Goal: Information Seeking & Learning: Check status

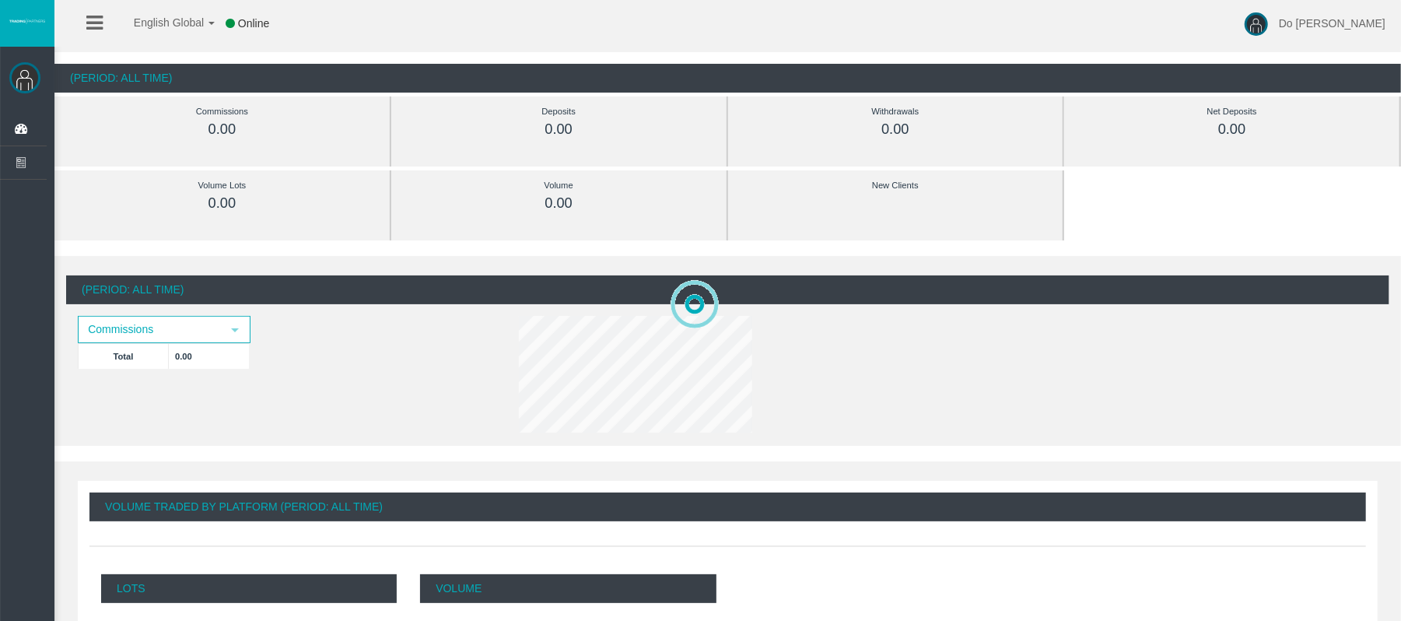
scroll to position [103, 0]
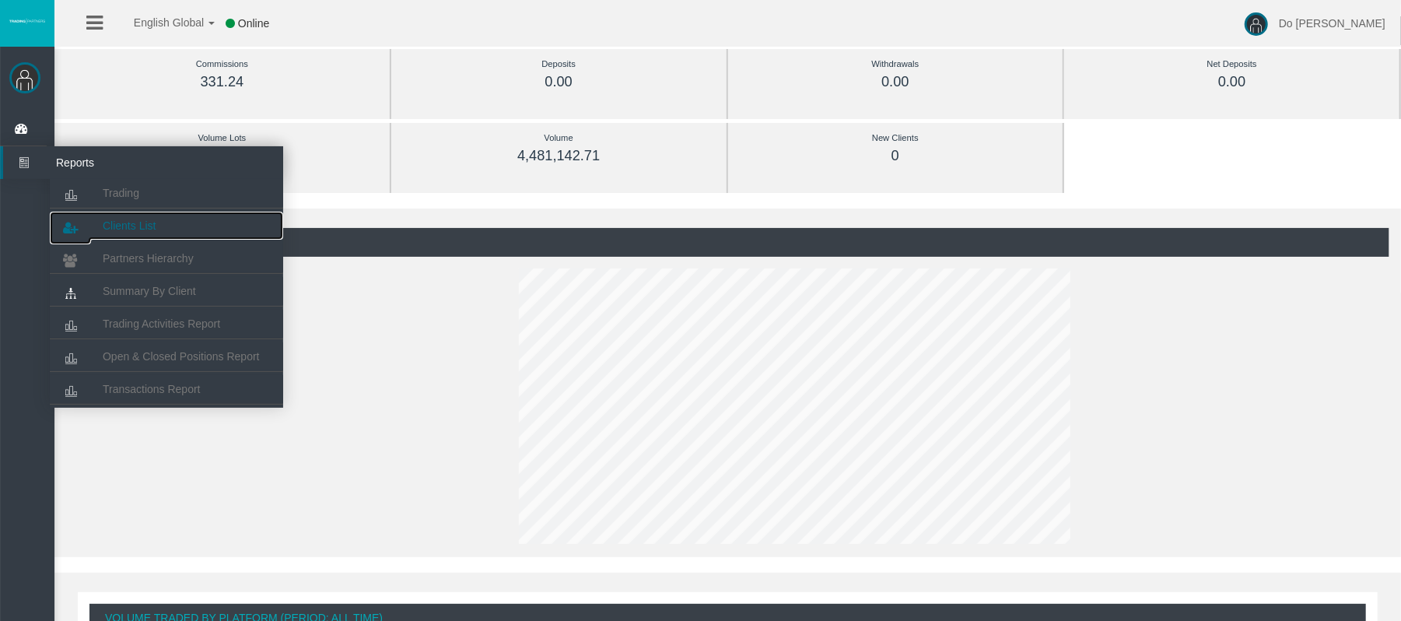
click at [151, 225] on span "Clients List" at bounding box center [129, 225] width 53 height 12
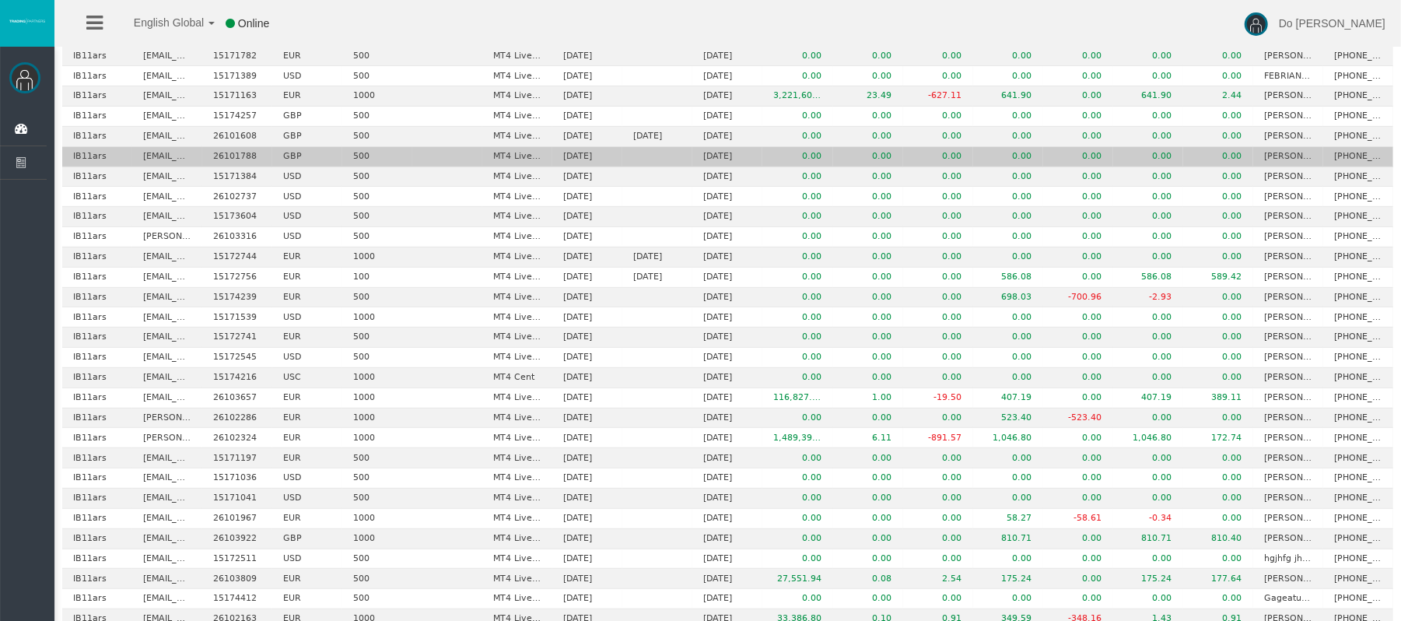
scroll to position [473, 0]
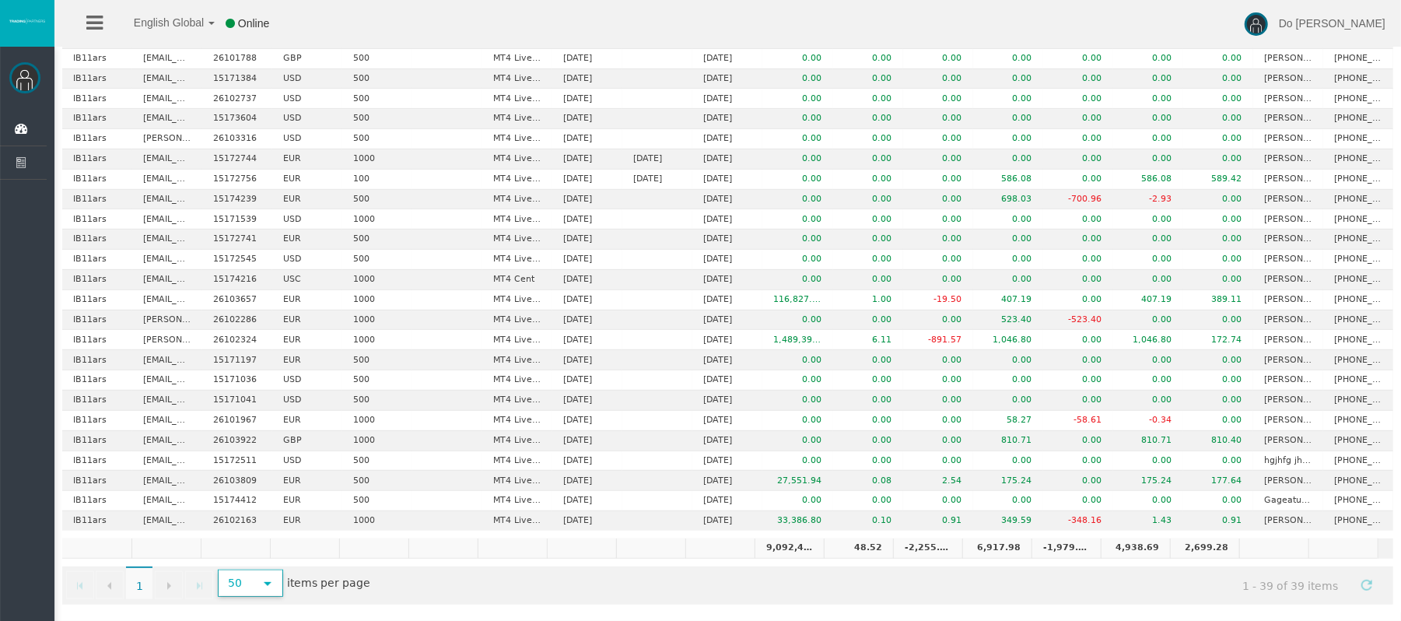
click at [252, 586] on span "50" at bounding box center [235, 583] width 33 height 24
click at [244, 539] on li "500" at bounding box center [251, 540] width 61 height 25
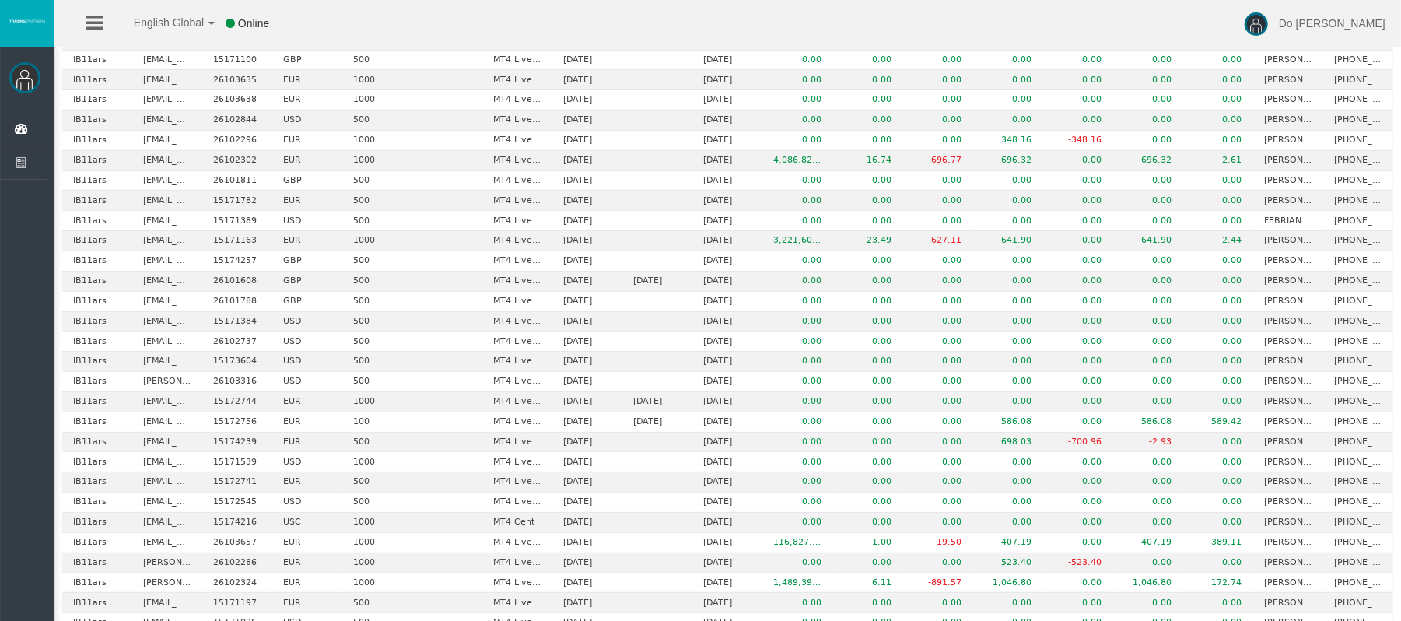
scroll to position [162, 0]
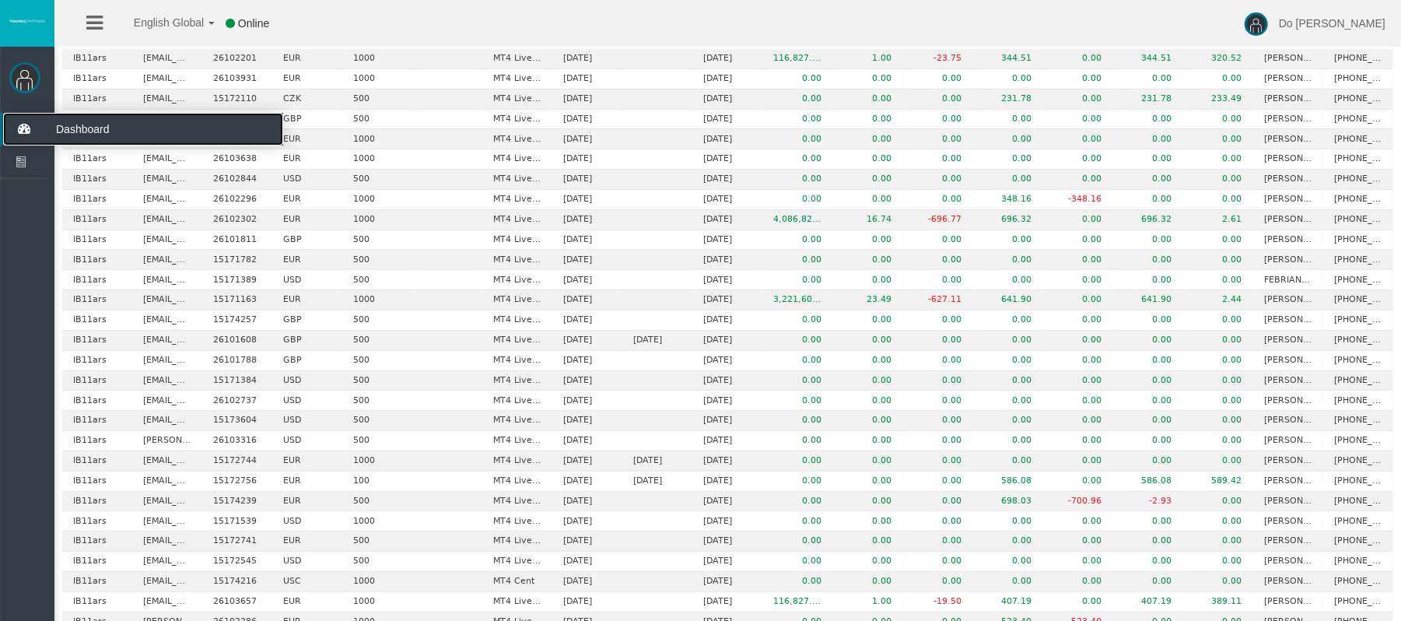
click at [26, 126] on icon at bounding box center [23, 129] width 41 height 33
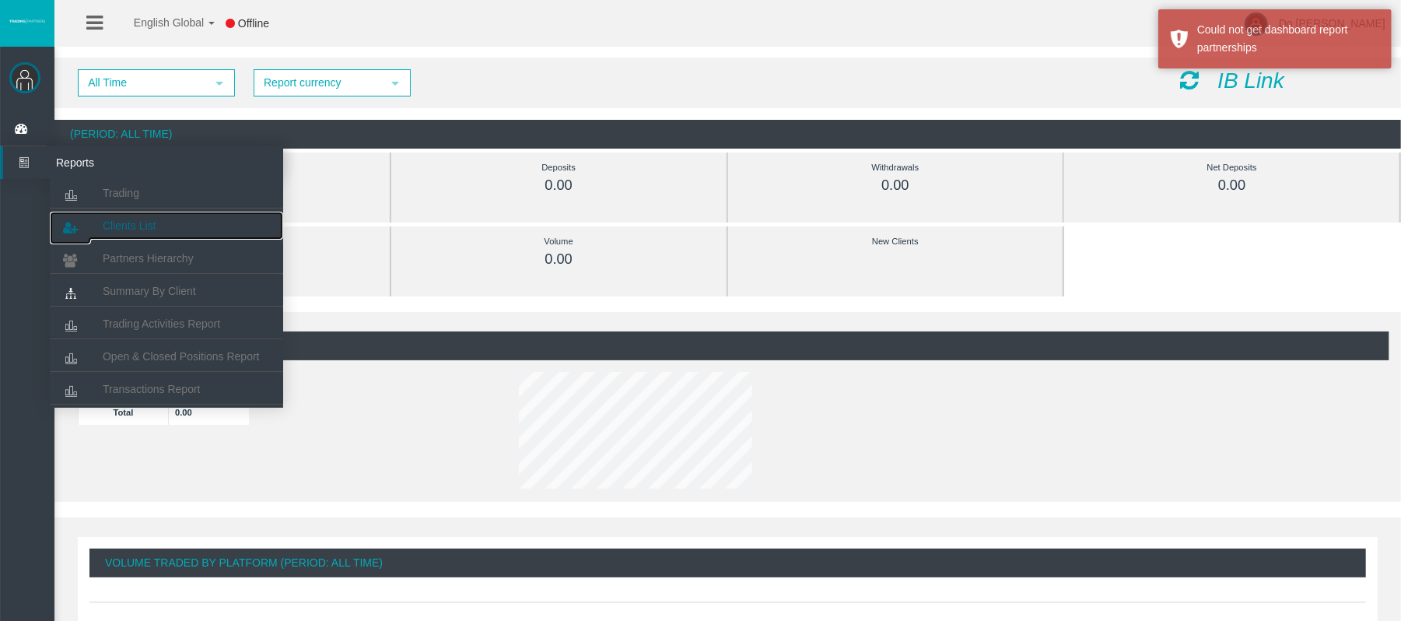
click at [146, 224] on span "Clients List" at bounding box center [129, 225] width 53 height 12
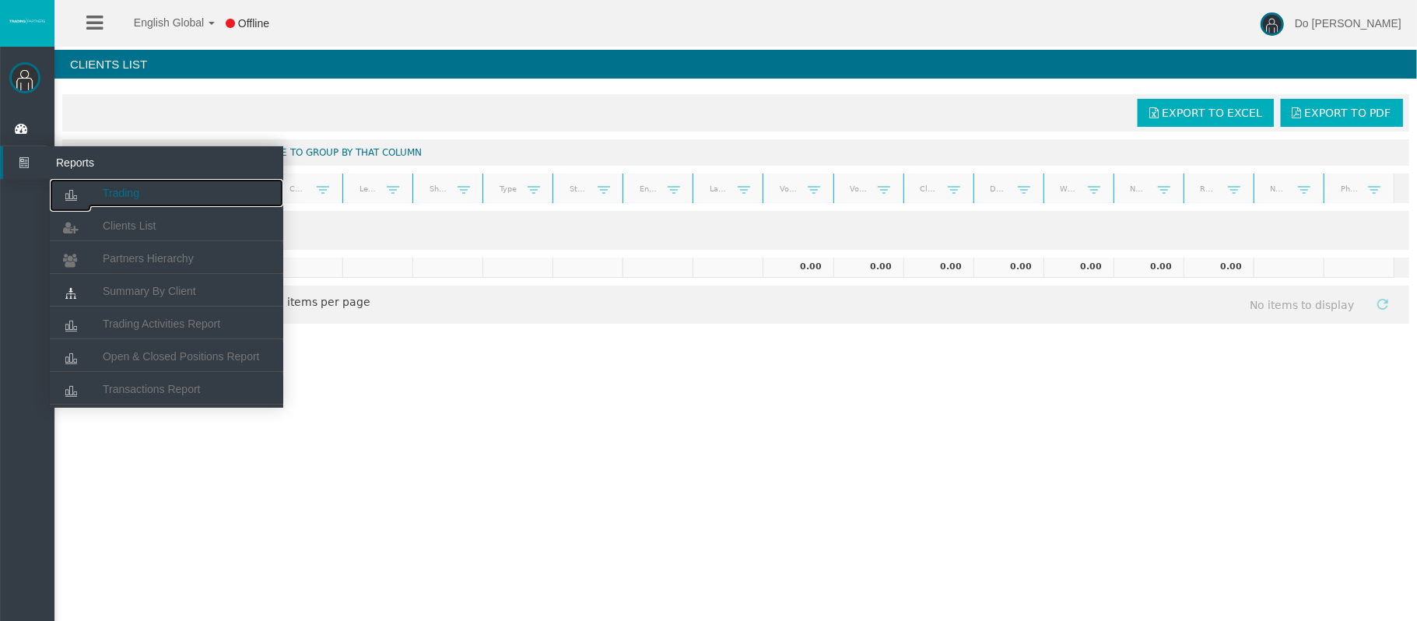
click at [139, 196] on span "Trading" at bounding box center [121, 193] width 37 height 12
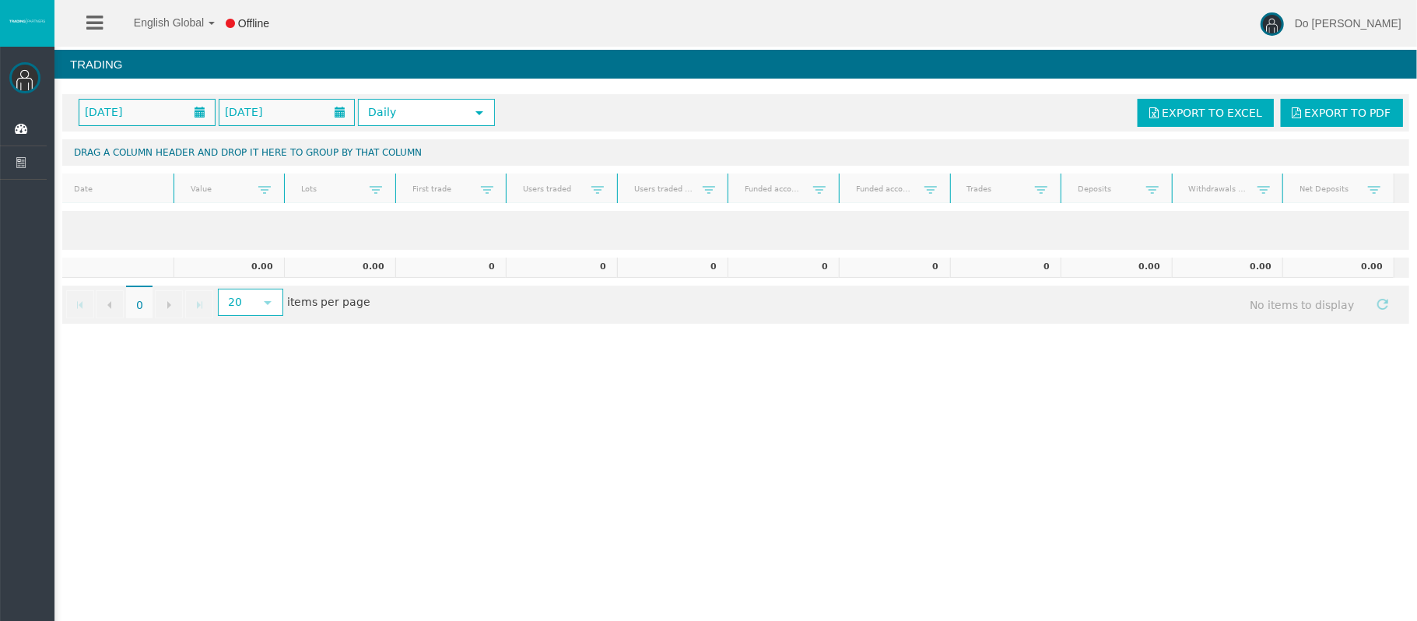
click at [19, 73] on img at bounding box center [24, 77] width 31 height 31
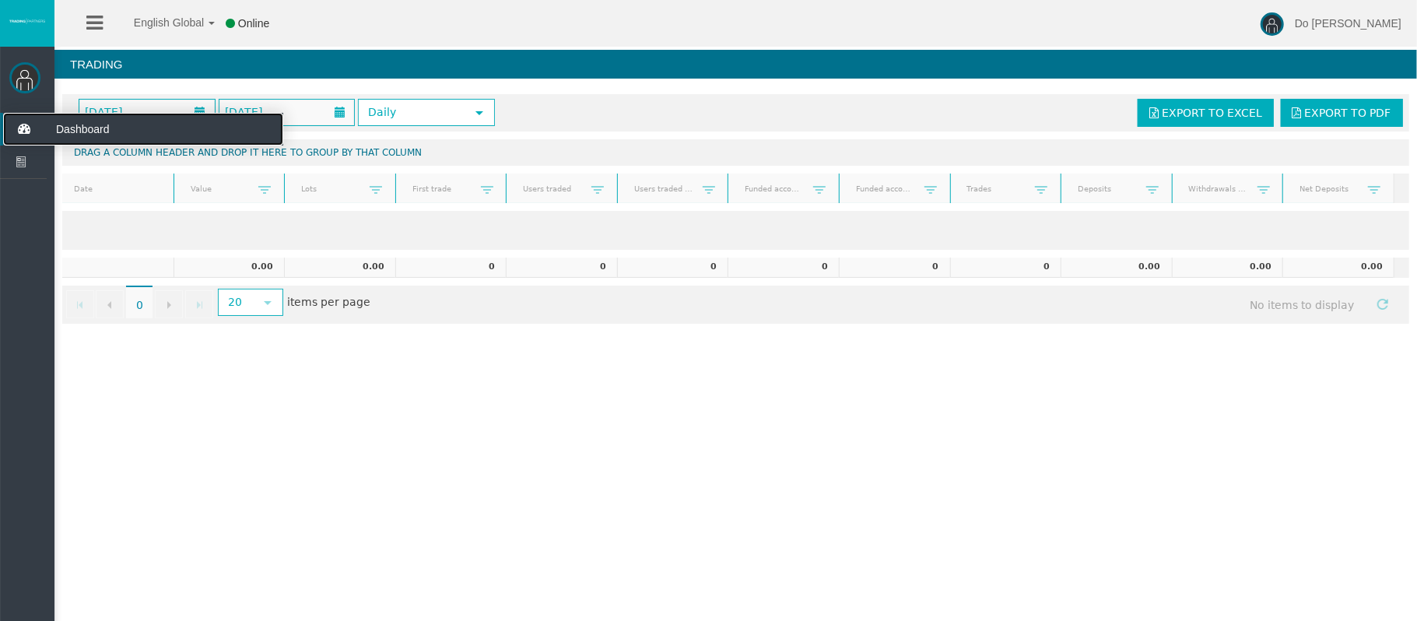
click at [26, 126] on icon at bounding box center [23, 129] width 41 height 33
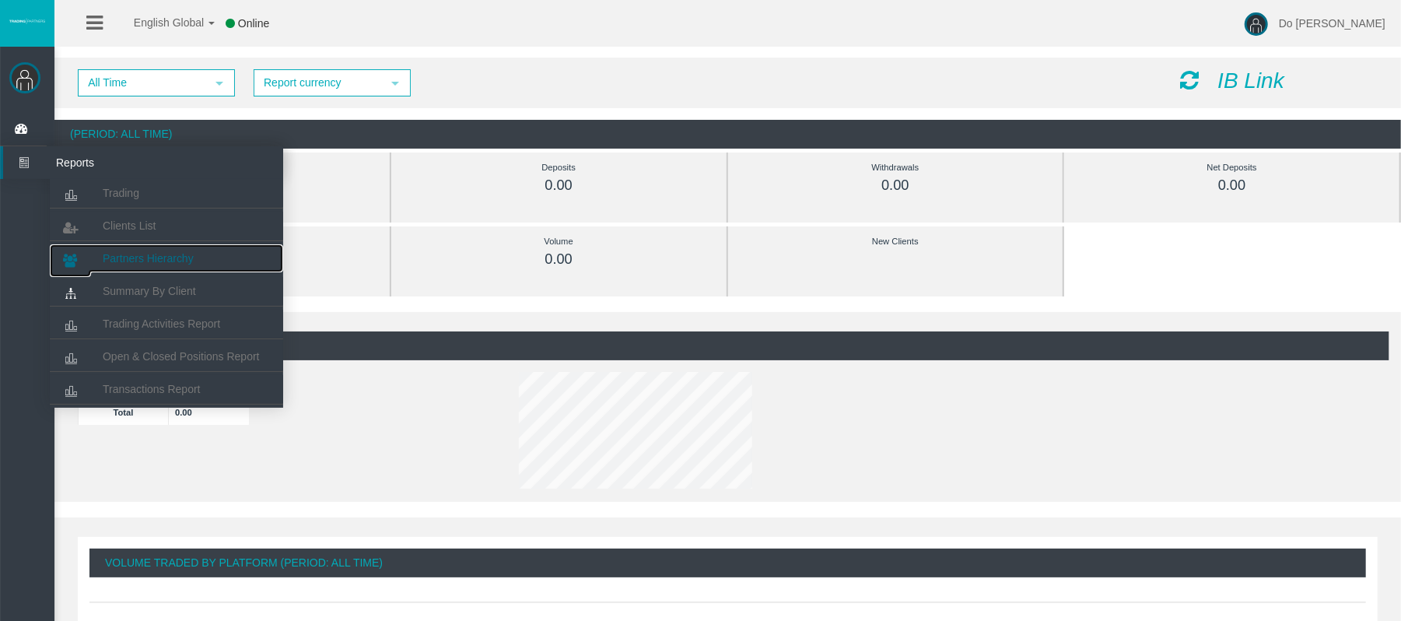
click at [188, 262] on span "Partners Hierarchy" at bounding box center [148, 258] width 91 height 12
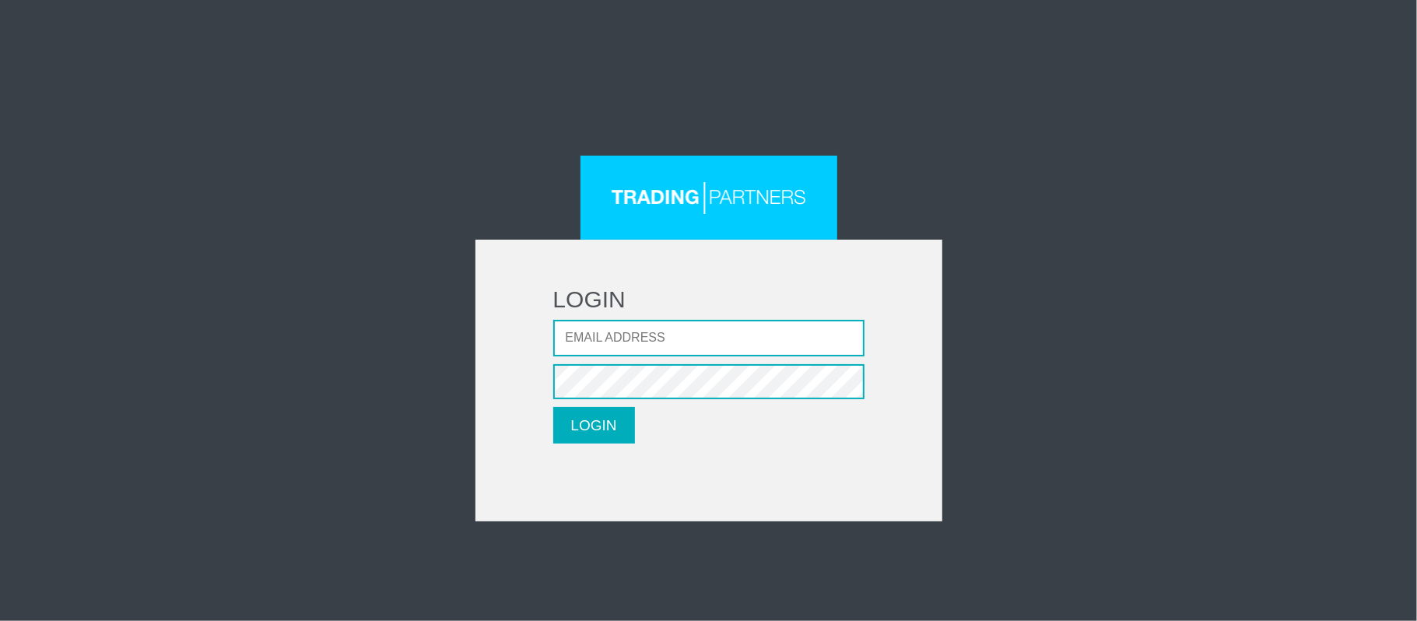
click at [593, 384] on form "LOGIN Email address Password LOGIN Please wait..." at bounding box center [708, 381] width 467 height 282
type input "thaolun1409@gmail.com"
click at [595, 434] on button "LOGIN" at bounding box center [594, 425] width 82 height 37
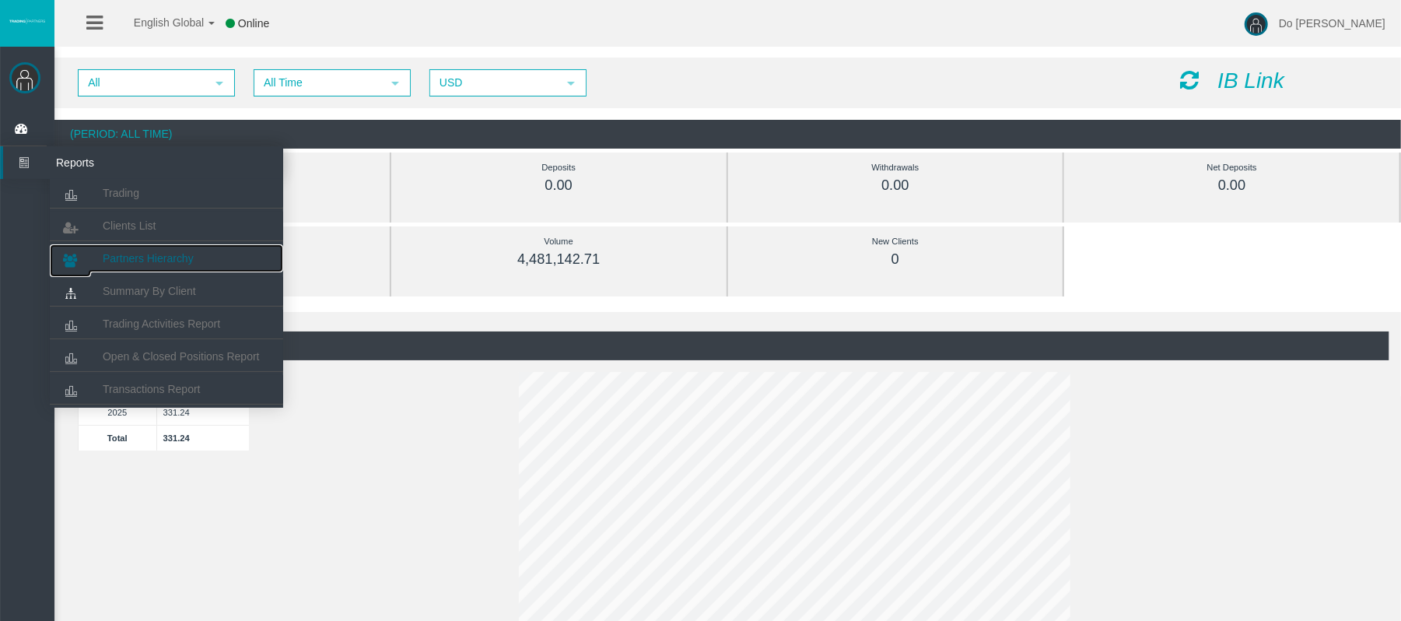
click at [143, 252] on span "Partners Hierarchy" at bounding box center [148, 258] width 91 height 12
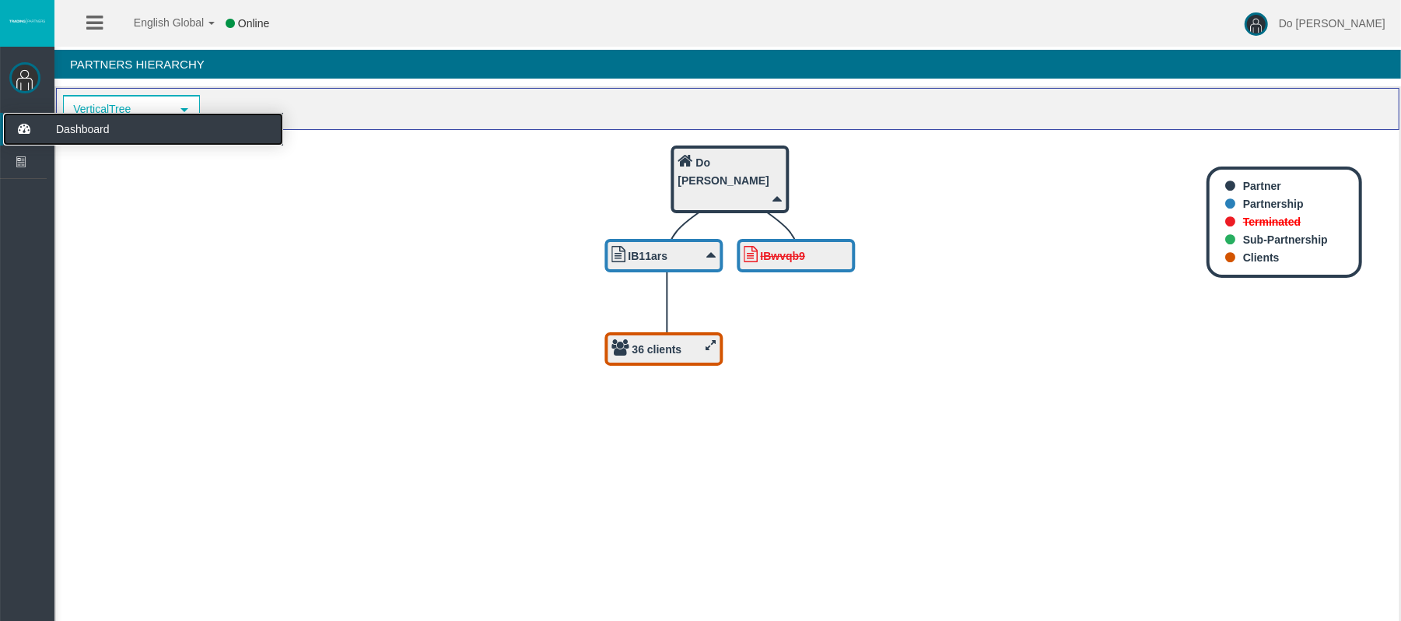
click at [31, 135] on icon at bounding box center [23, 129] width 41 height 33
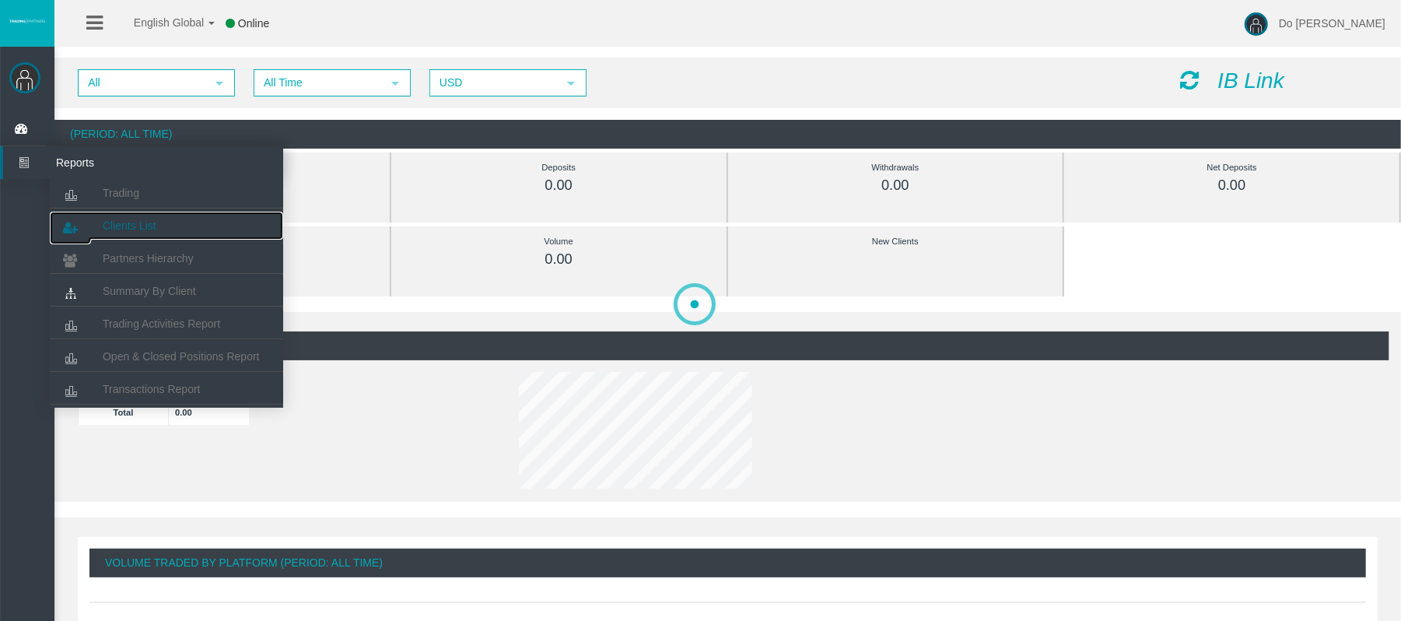
click at [143, 218] on link "Clients List" at bounding box center [166, 226] width 233 height 28
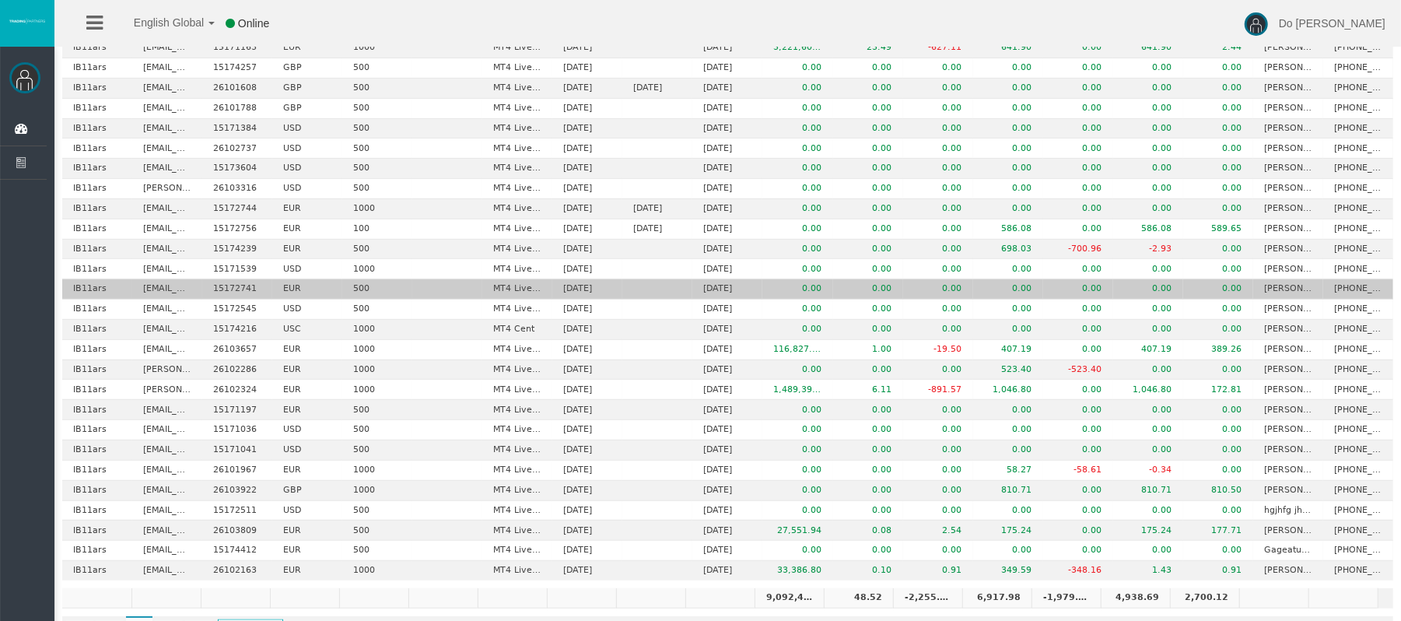
scroll to position [473, 0]
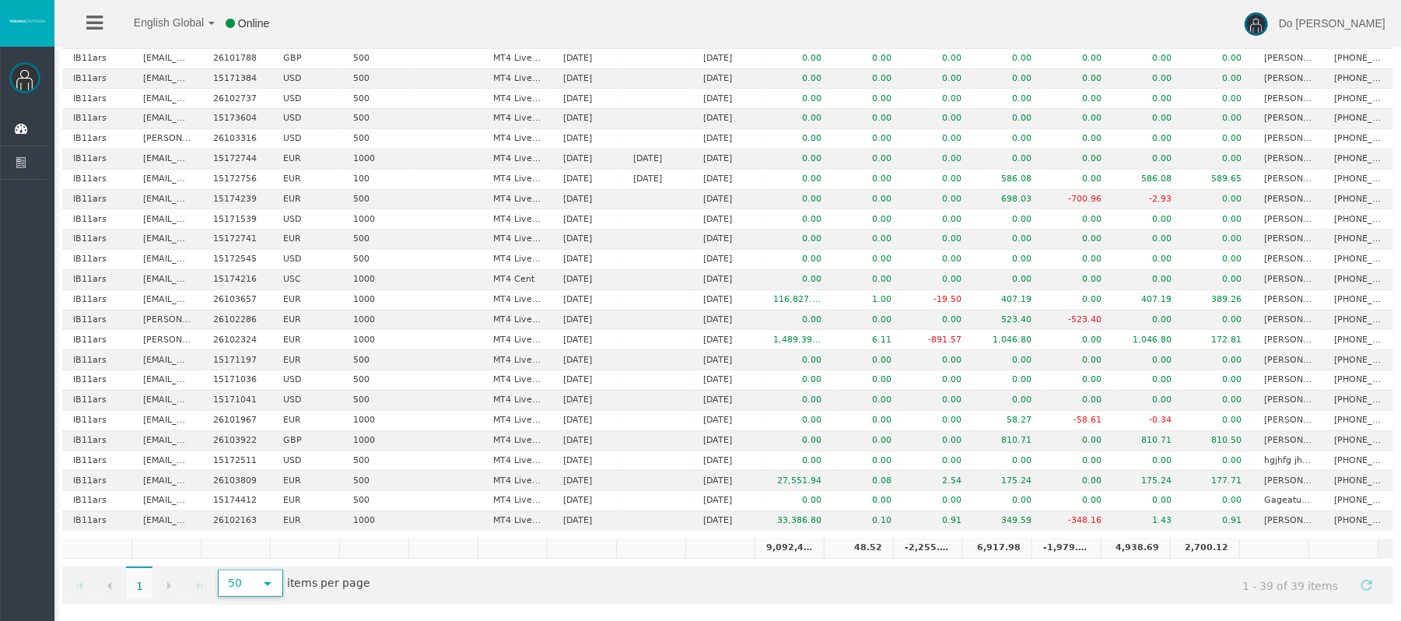
click at [252, 594] on span "50" at bounding box center [235, 583] width 33 height 24
drag, startPoint x: 244, startPoint y: 552, endPoint x: 244, endPoint y: 537, distance: 14.8
click at [244, 539] on ul "50 100 500 1000" at bounding box center [251, 529] width 61 height 100
click at [244, 535] on li "500" at bounding box center [251, 540] width 61 height 25
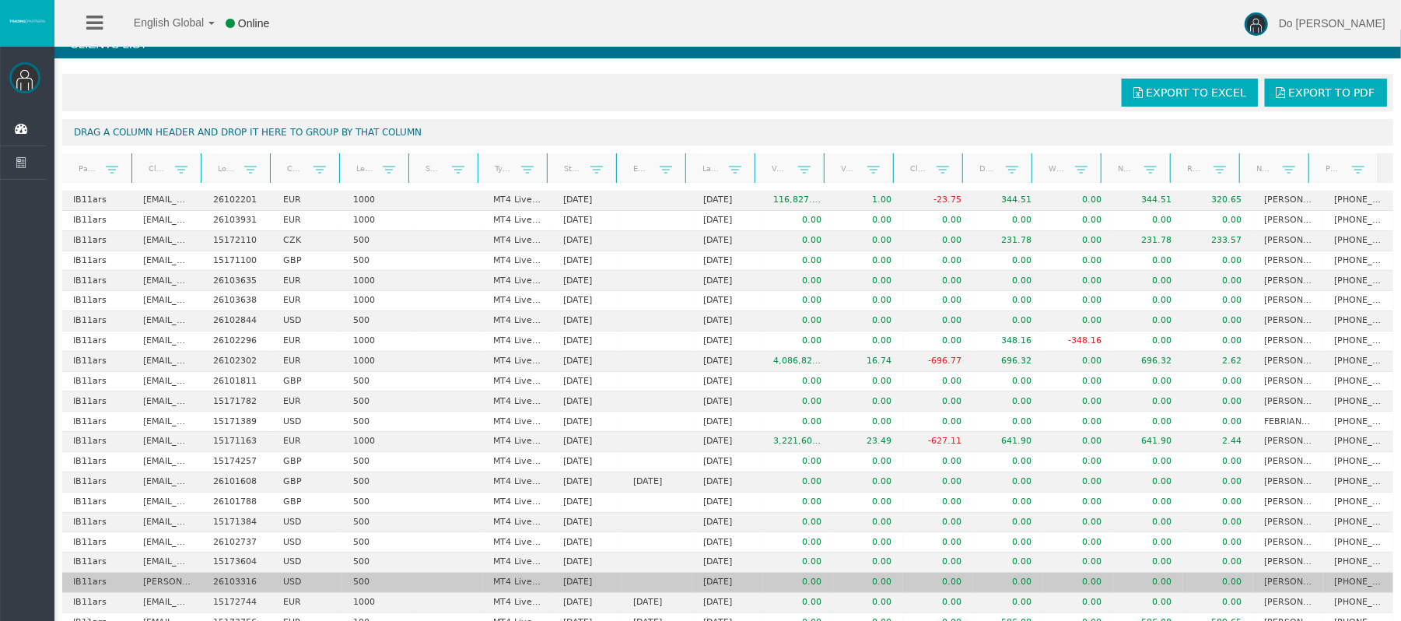
scroll to position [0, 0]
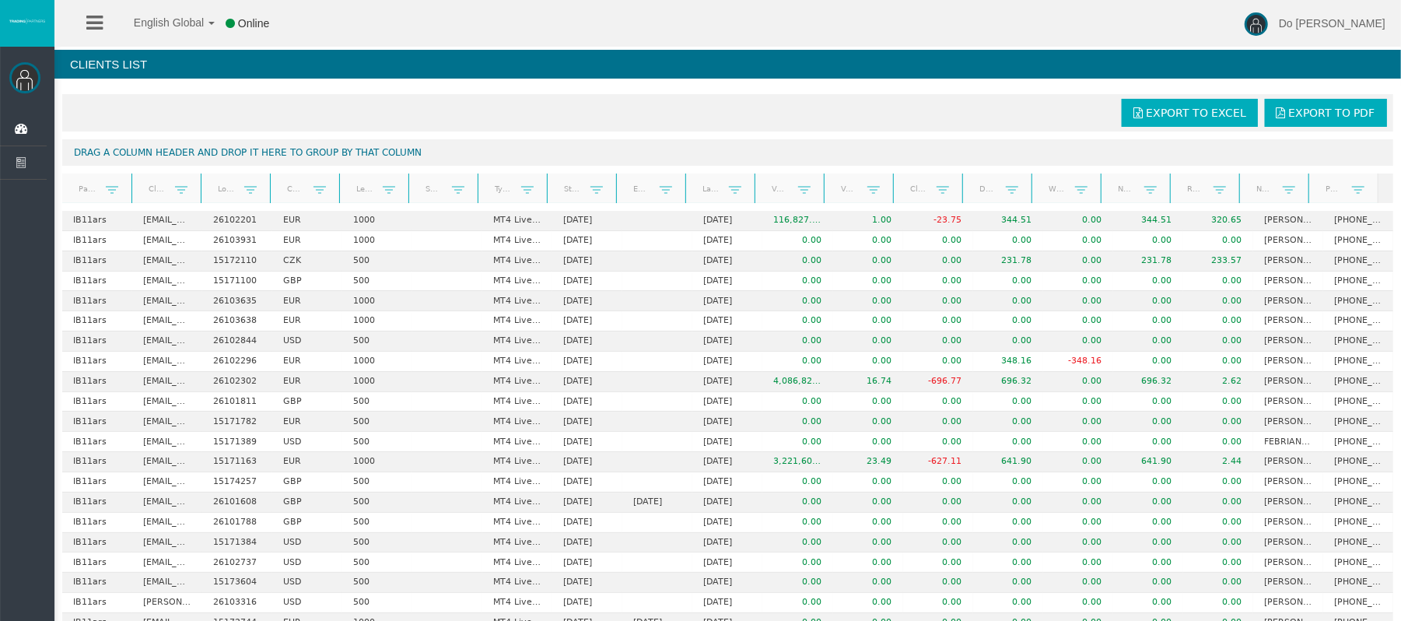
click at [48, 134] on div "Do Thao Dashboard Reports Trading Clients List" at bounding box center [27, 367] width 54 height 640
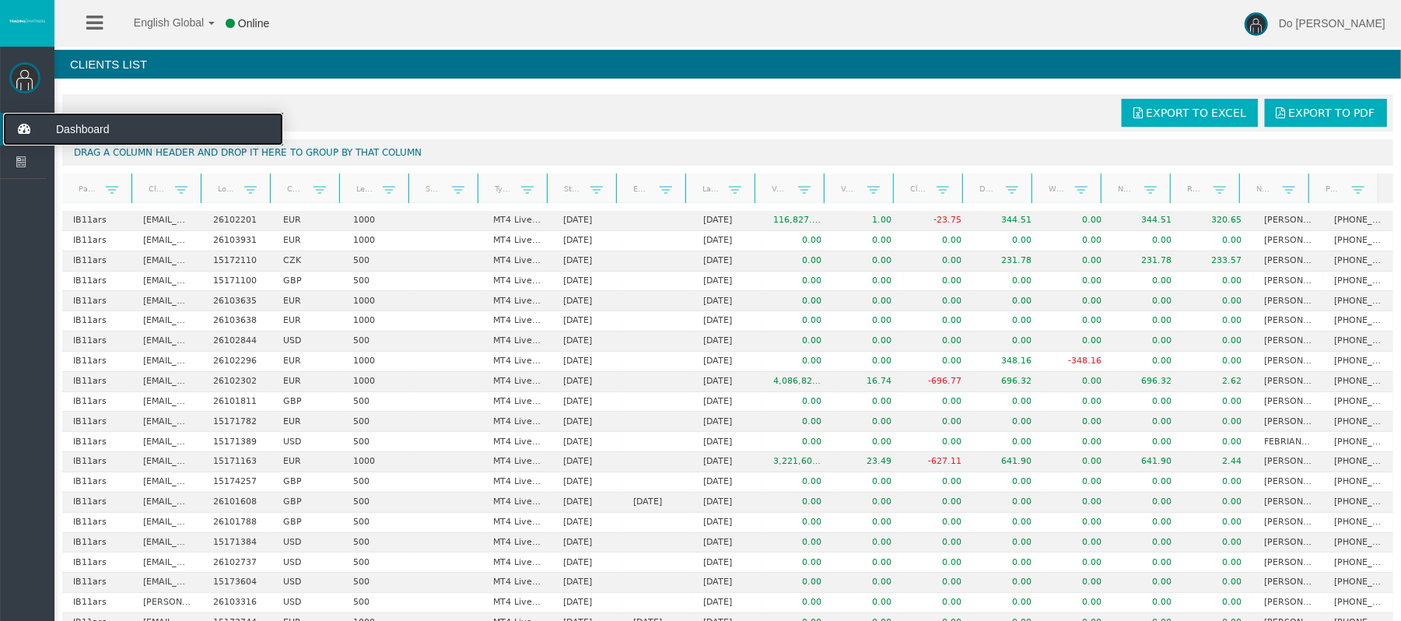
click at [40, 131] on icon at bounding box center [23, 129] width 41 height 33
